Goal: Task Accomplishment & Management: Use online tool/utility

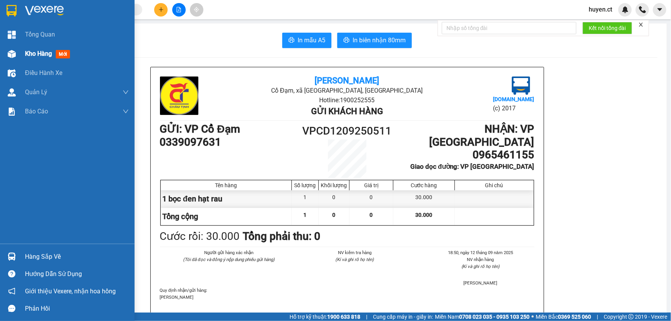
click at [63, 53] on span "mới" at bounding box center [63, 54] width 14 height 8
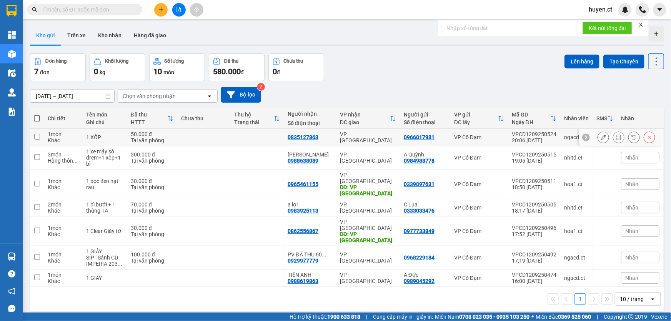
click at [39, 137] on input "checkbox" at bounding box center [37, 137] width 6 height 6
checkbox input "true"
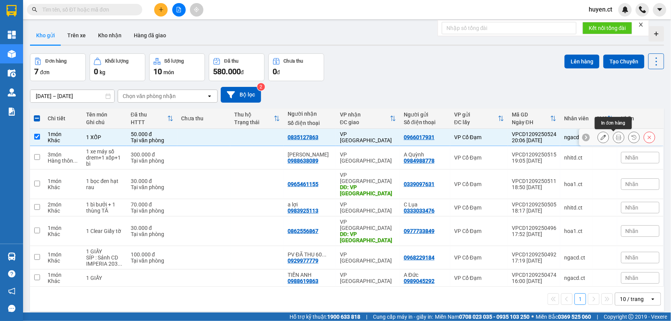
click at [616, 136] on icon at bounding box center [618, 137] width 5 height 5
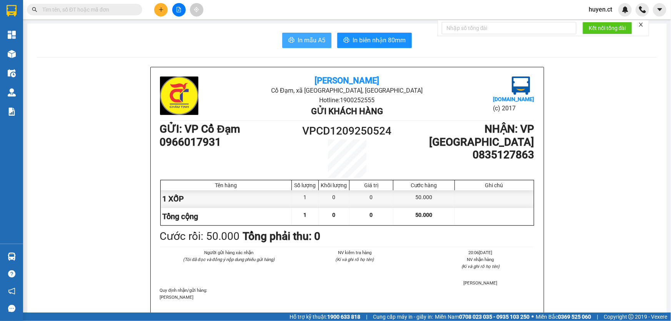
click at [315, 41] on span "In mẫu A5" at bounding box center [312, 40] width 28 height 10
